Goal: Task Accomplishment & Management: Complete application form

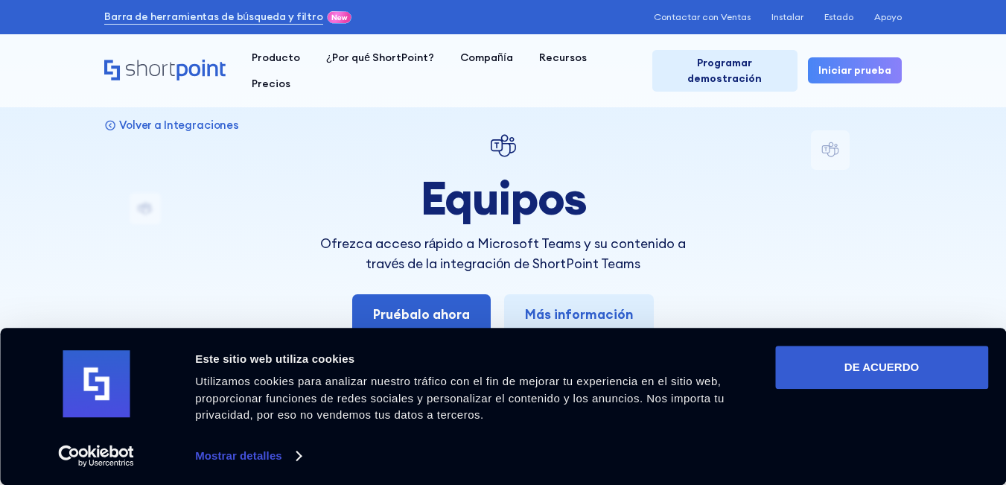
drag, startPoint x: 895, startPoint y: 366, endPoint x: 852, endPoint y: 323, distance: 61.0
click at [895, 366] on font "DE ACUERDO" at bounding box center [881, 366] width 74 height 13
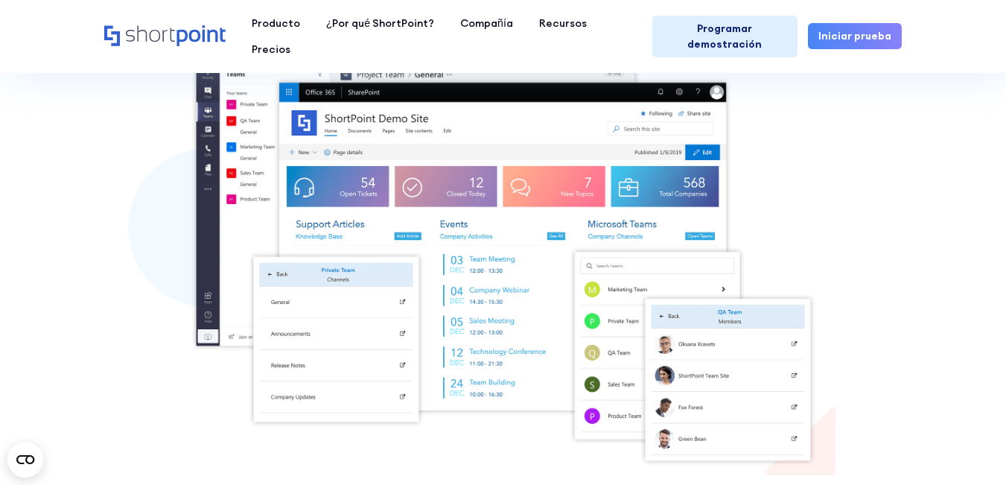
scroll to position [149, 0]
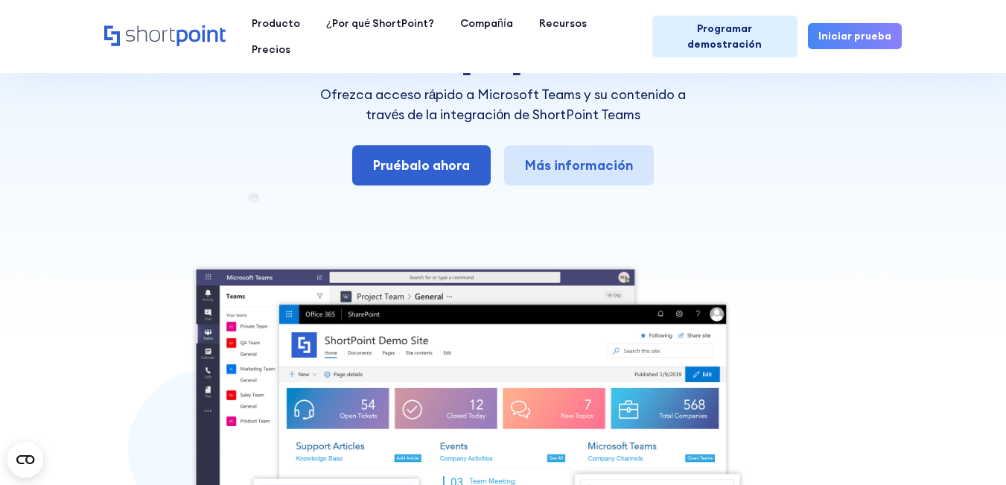
click at [553, 173] on font "Más información" at bounding box center [579, 164] width 108 height 17
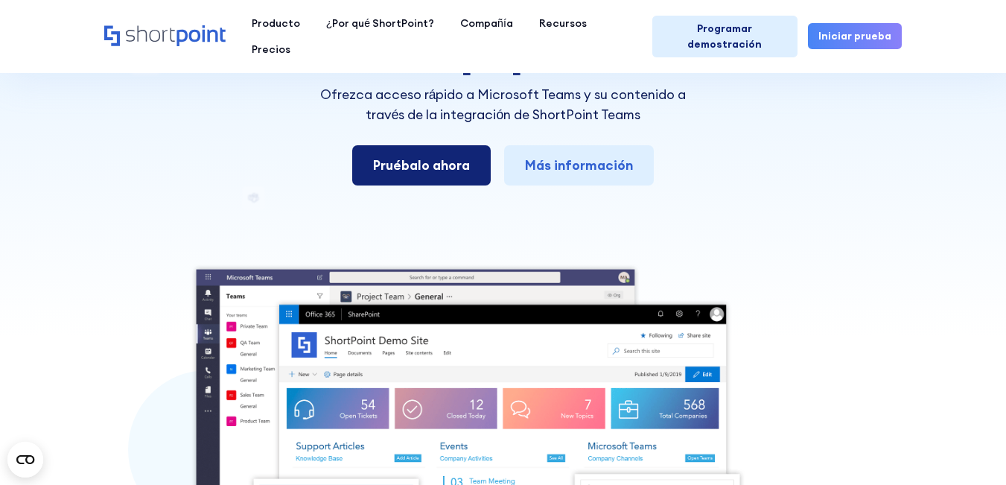
click at [423, 159] on font "Pruébalo ahora" at bounding box center [421, 164] width 97 height 17
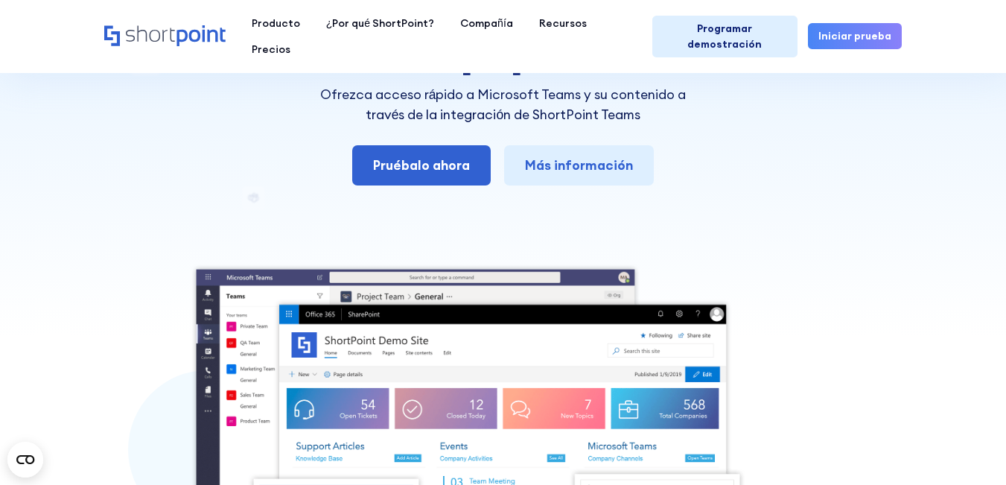
click at [551, 358] on img at bounding box center [503, 475] width 625 height 424
click at [743, 179] on div "Volver a Integraciones Equipos Ofrezca acceso rápido a Microsoft Teams y su con…" at bounding box center [502, 334] width 797 height 706
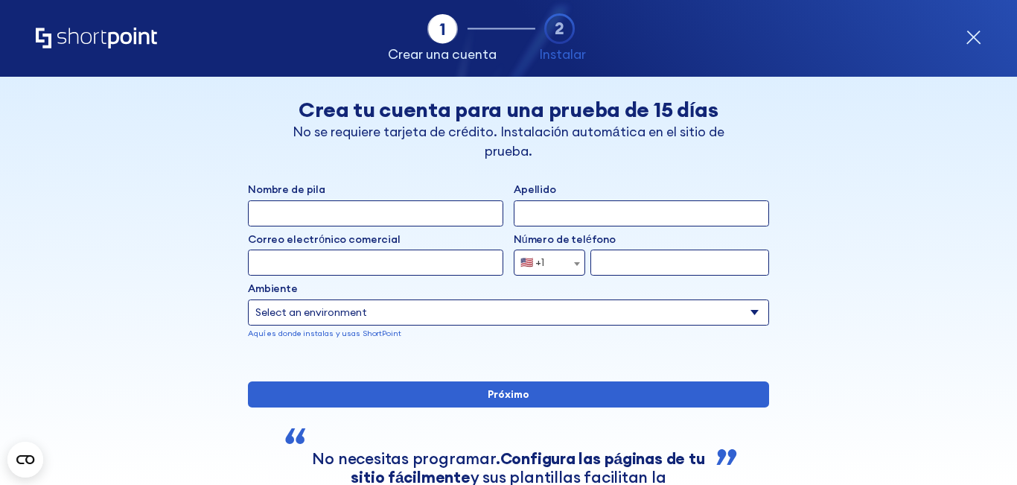
click at [557, 27] on icon "forma" at bounding box center [559, 28] width 31 height 31
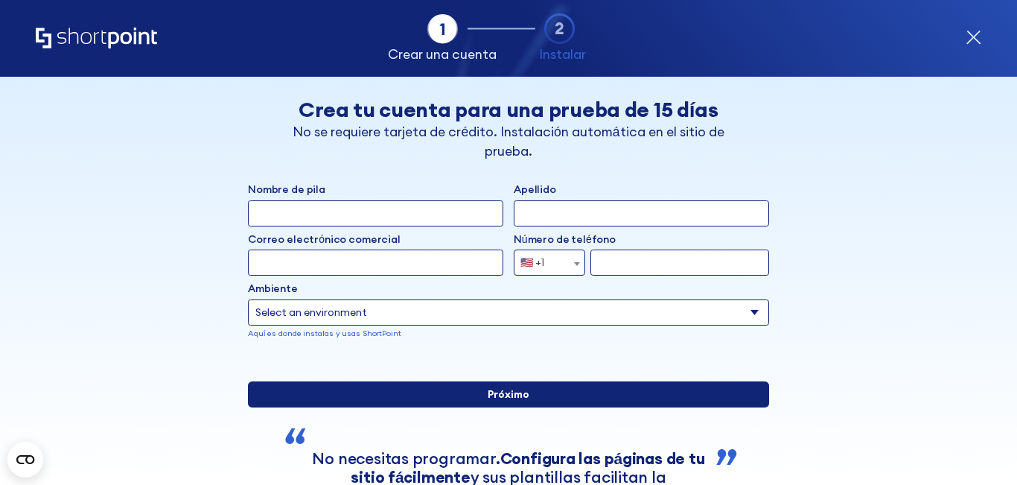
click at [607, 407] on input "Próximo" at bounding box center [508, 394] width 521 height 26
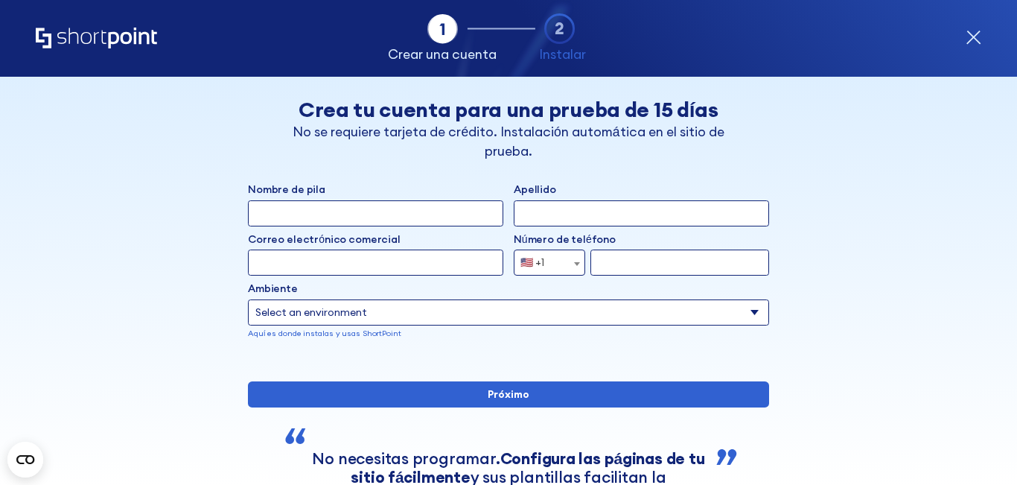
click at [566, 29] on icon "forma" at bounding box center [559, 28] width 31 height 31
click at [566, 22] on icon "forma" at bounding box center [559, 28] width 31 height 31
click at [353, 211] on input "Nombre de pila" at bounding box center [375, 213] width 255 height 26
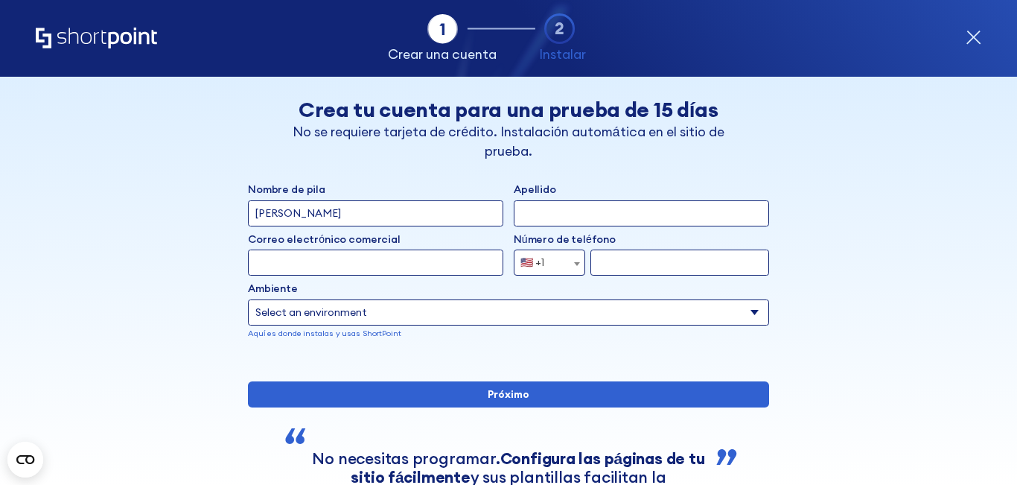
type input "[PERSON_NAME]"
click at [522, 219] on input "Apellido" at bounding box center [641, 213] width 255 height 26
type input "[GEOGRAPHIC_DATA][PERSON_NAME]"
click at [293, 267] on input "Correo electrónico comercial" at bounding box center [375, 262] width 255 height 26
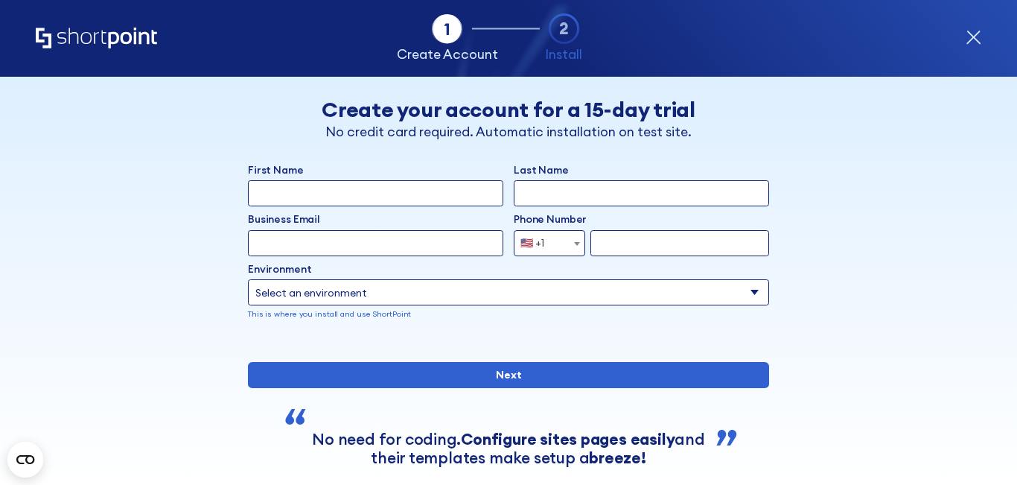
click at [447, 33] on icon "form" at bounding box center [446, 28] width 31 height 31
click at [563, 31] on icon "form" at bounding box center [564, 28] width 8 height 12
click at [443, 31] on circle "form" at bounding box center [446, 29] width 28 height 28
click at [263, 194] on input "First Name" at bounding box center [375, 193] width 255 height 26
click at [291, 193] on input "[PERSON_NAME]" at bounding box center [375, 193] width 255 height 26
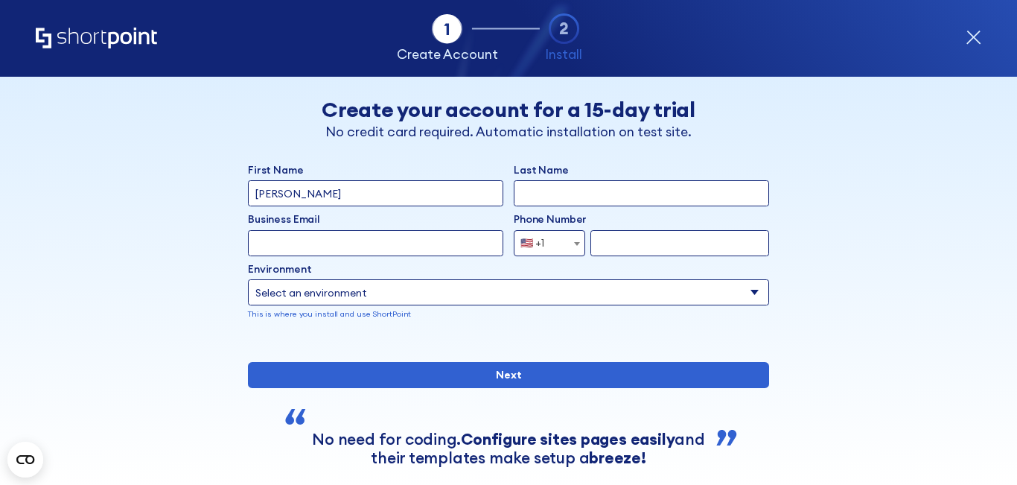
type input "[PERSON_NAME]"
click at [572, 191] on input "Last Name" at bounding box center [641, 193] width 255 height 26
type input "[GEOGRAPHIC_DATA][PERSON_NAME]"
click at [284, 240] on input "Business Email" at bounding box center [375, 243] width 255 height 26
type input "islasangel141"
